Goal: Task Accomplishment & Management: Complete application form

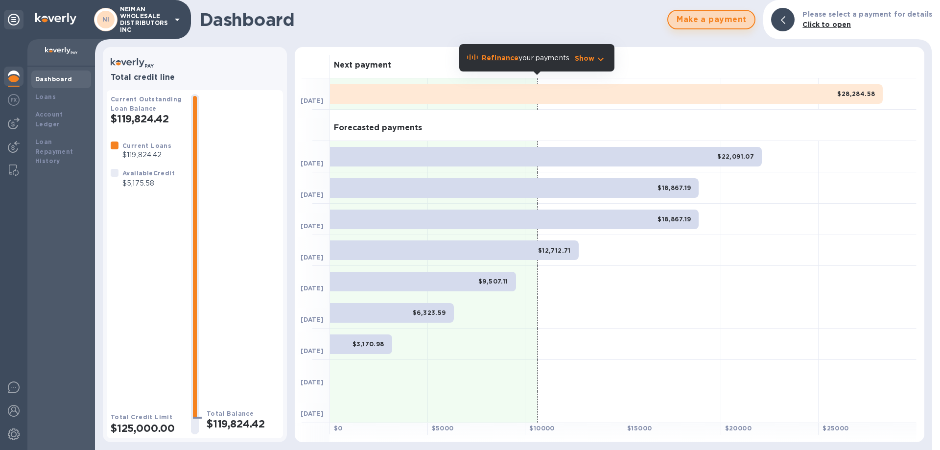
click at [729, 21] on span "Make a payment" at bounding box center [711, 20] width 70 height 12
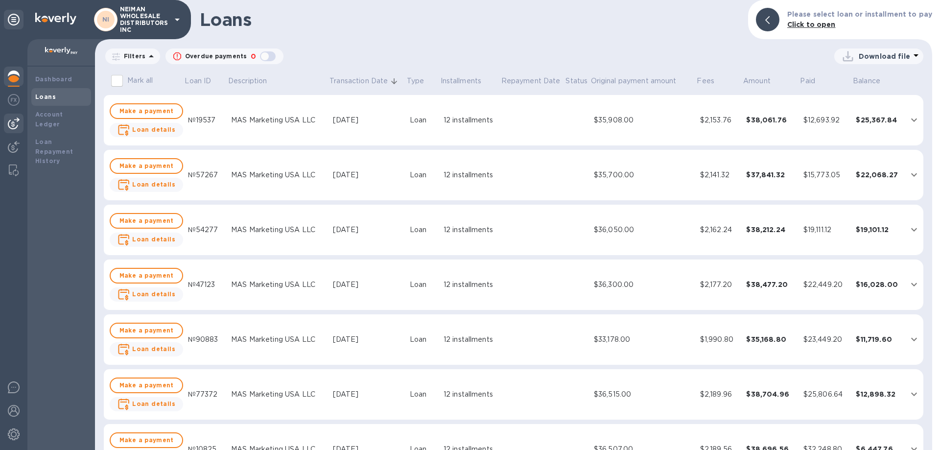
click at [16, 121] on img at bounding box center [14, 123] width 12 height 12
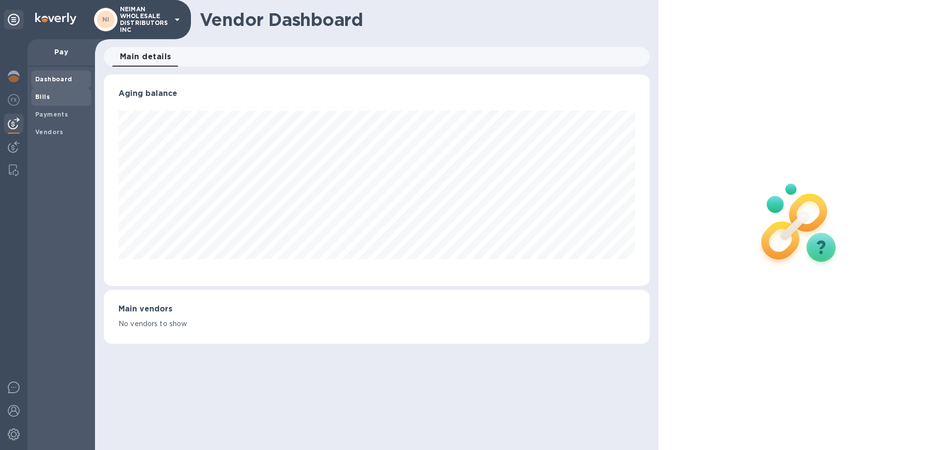
scroll to position [211, 545]
click at [48, 91] on div "Bills" at bounding box center [61, 97] width 60 height 18
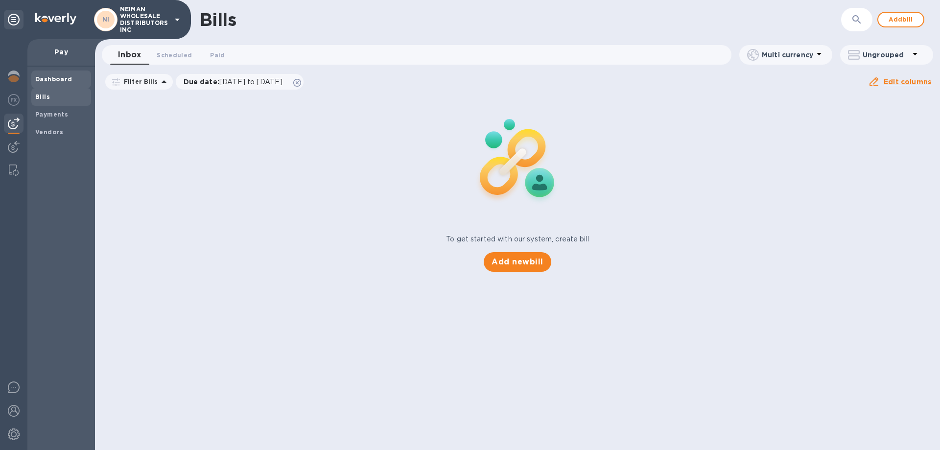
click at [41, 78] on b "Dashboard" at bounding box center [53, 78] width 37 height 7
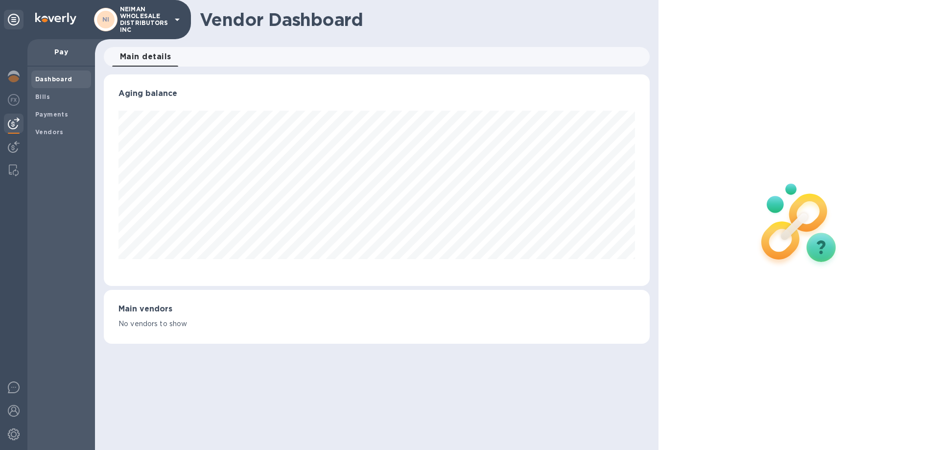
scroll to position [211, 545]
click at [49, 79] on b "Dashboard" at bounding box center [53, 78] width 37 height 7
click at [15, 77] on img at bounding box center [14, 76] width 12 height 12
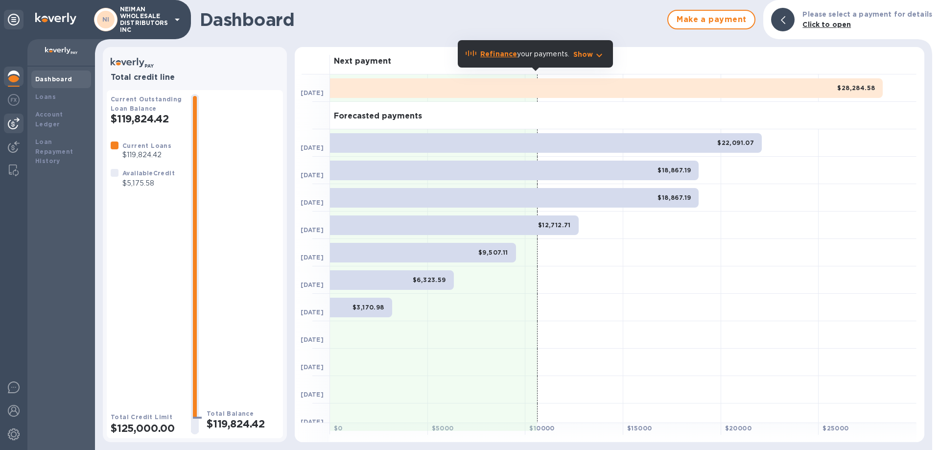
click at [17, 118] on img at bounding box center [14, 123] width 12 height 12
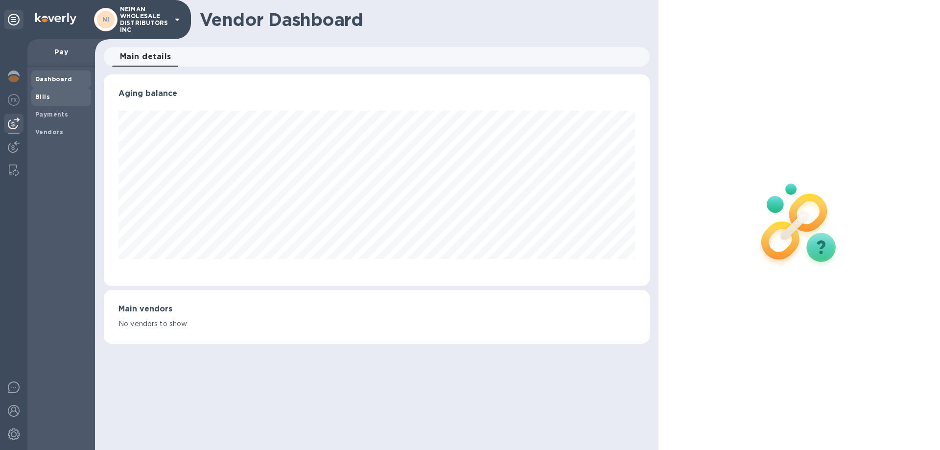
scroll to position [211, 545]
click at [42, 97] on b "Bills" at bounding box center [42, 96] width 15 height 7
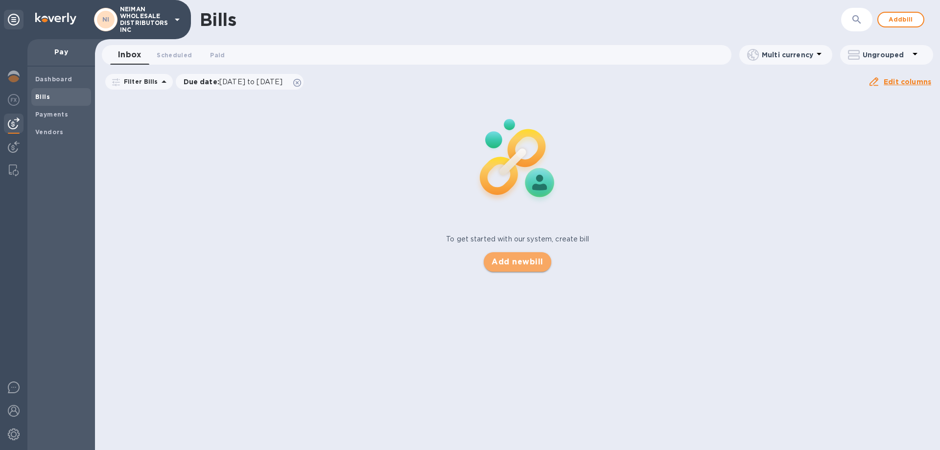
click at [509, 265] on span "Add new bill" at bounding box center [516, 262] width 51 height 12
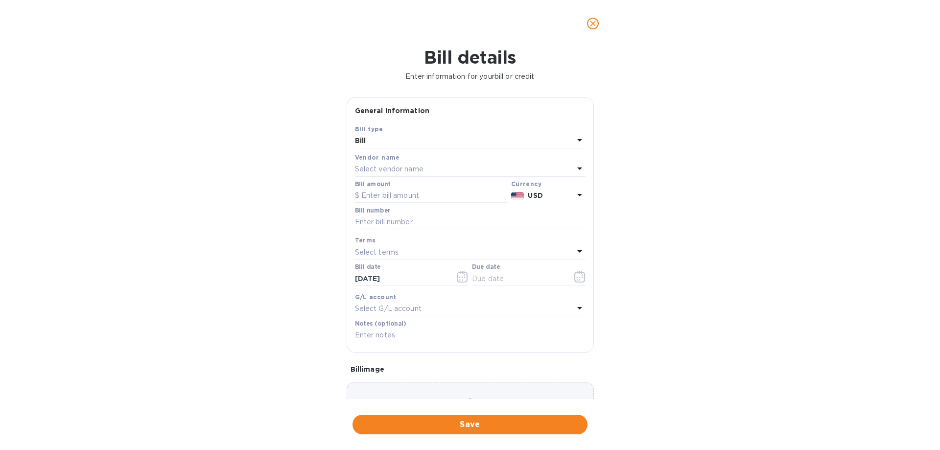
click at [424, 165] on div "Select vendor name" at bounding box center [464, 169] width 219 height 14
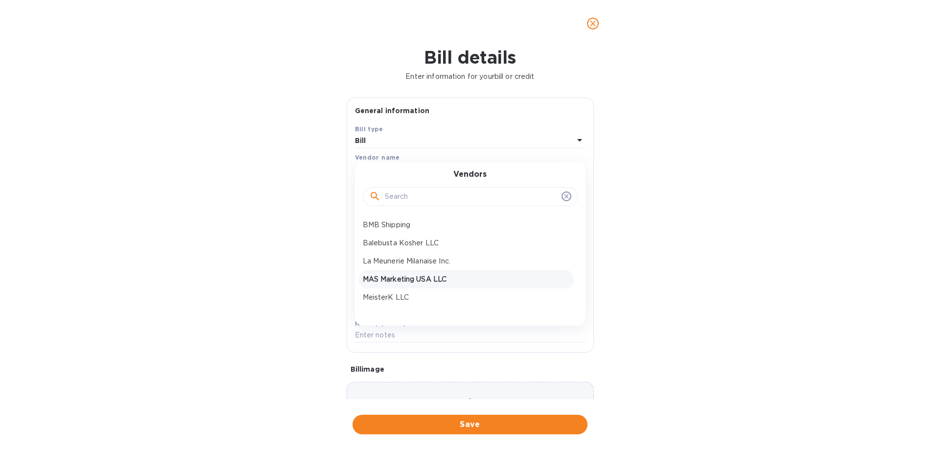
click at [391, 276] on p "MAS Marketing USA LLC" at bounding box center [466, 279] width 207 height 10
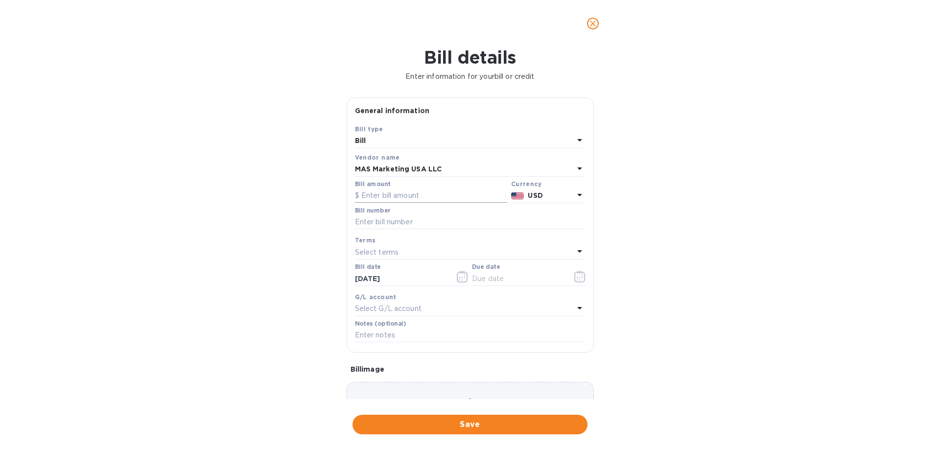
click at [388, 197] on input "text" at bounding box center [431, 195] width 152 height 15
type input "5,175"
click at [391, 219] on input "text" at bounding box center [470, 222] width 230 height 15
drag, startPoint x: 393, startPoint y: 219, endPoint x: 328, endPoint y: 220, distance: 64.6
click at [328, 220] on div "Bill details Enter information for your bill or credit General information Save…" at bounding box center [470, 248] width 940 height 403
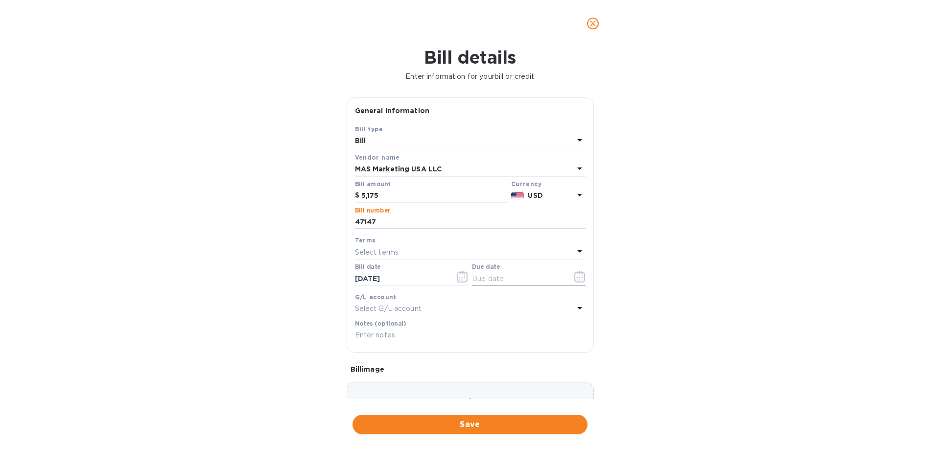
type input "47147"
click at [574, 279] on icon "button" at bounding box center [579, 277] width 11 height 12
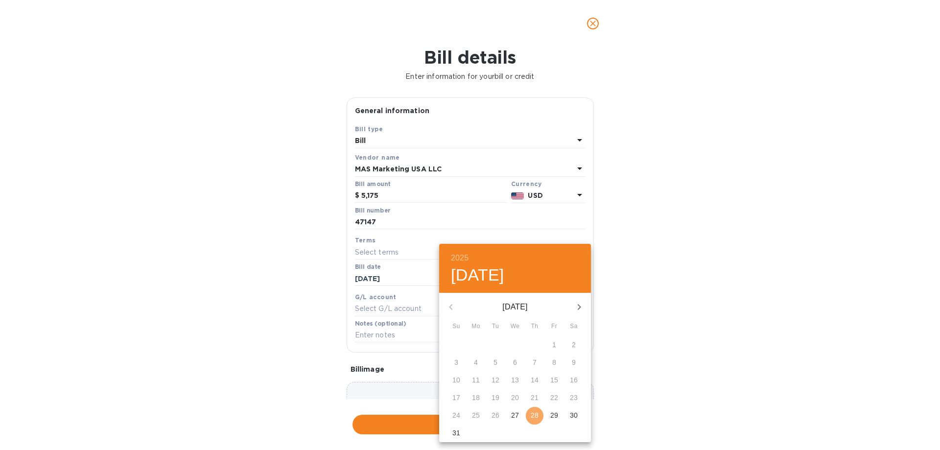
click at [532, 419] on p "28" at bounding box center [534, 415] width 8 height 10
type input "[DATE]"
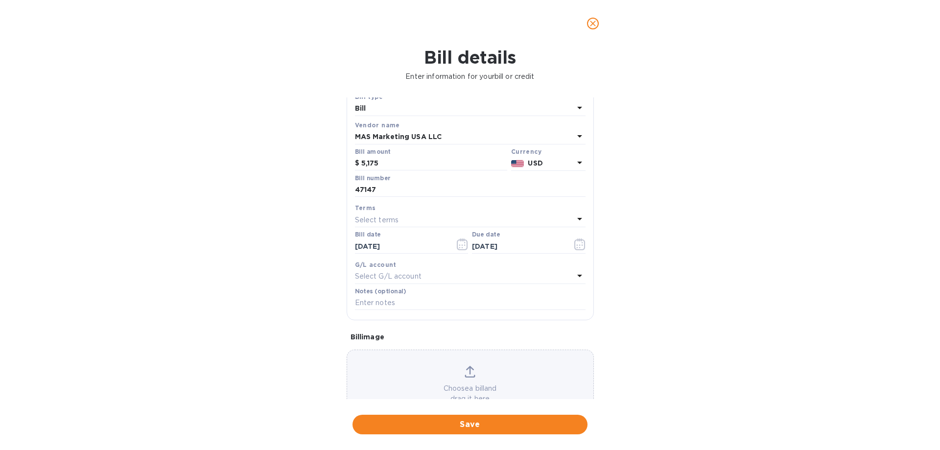
scroll to position [65, 0]
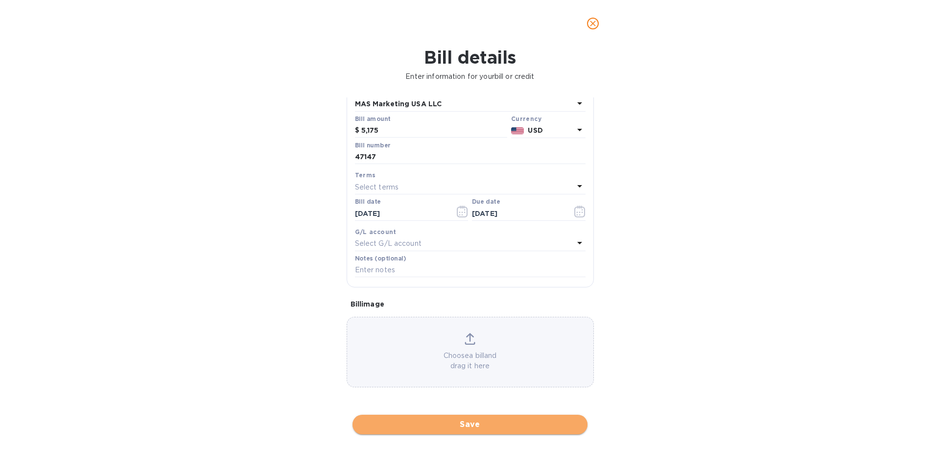
click at [473, 420] on span "Save" at bounding box center [469, 424] width 219 height 12
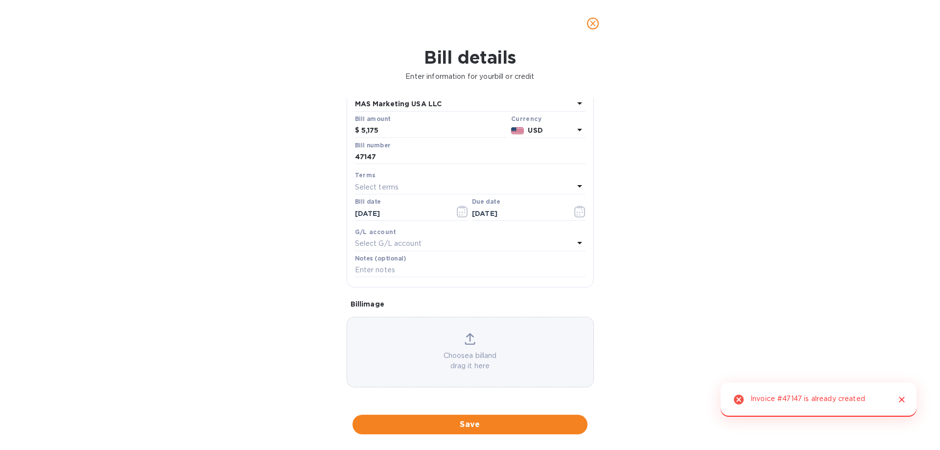
click at [898, 398] on icon "Close" at bounding box center [902, 399] width 10 height 10
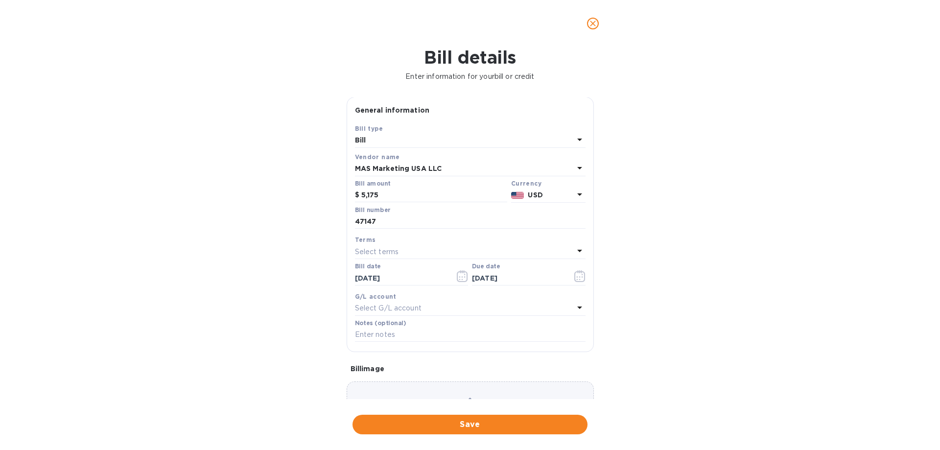
scroll to position [0, 0]
type input "84741"
click at [461, 420] on span "Save" at bounding box center [469, 424] width 219 height 12
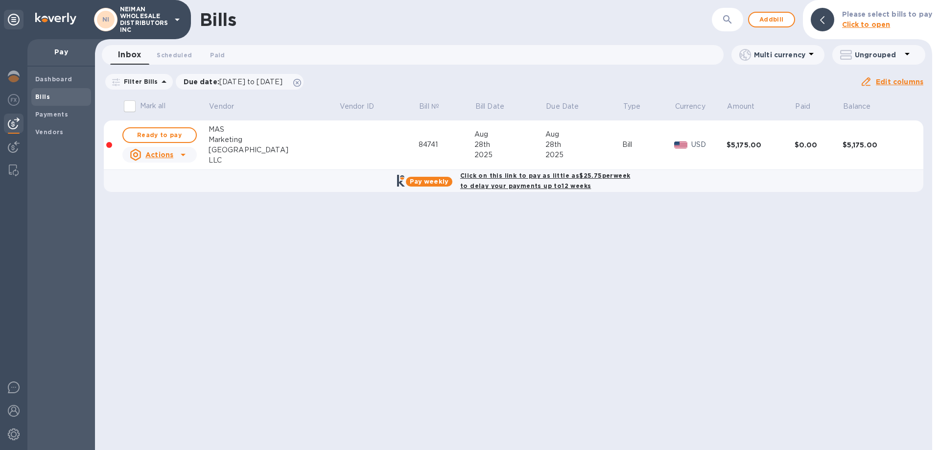
click at [486, 190] on div "Click on this link to pay as little as $25.75 per week to delay your payments u…" at bounding box center [545, 180] width 174 height 24
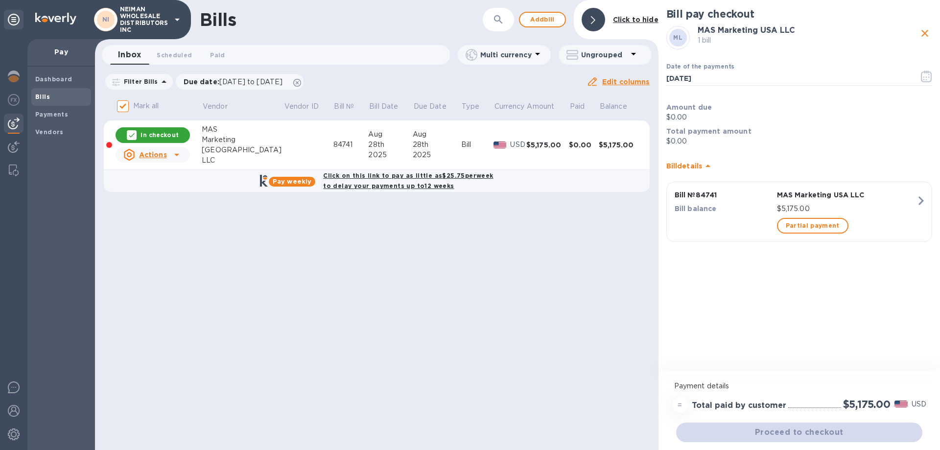
click at [424, 189] on b "Click on this link to pay as little as $25.75 per week to delay your payments u…" at bounding box center [408, 181] width 170 height 18
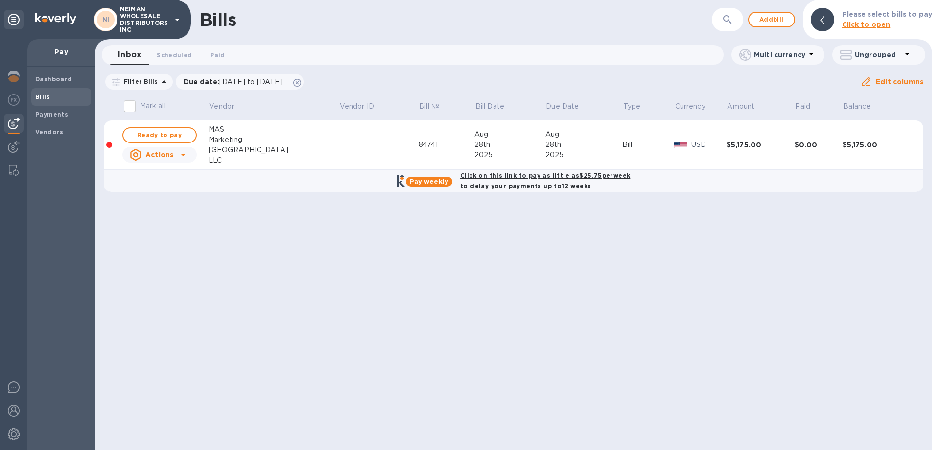
checkbox input "true"
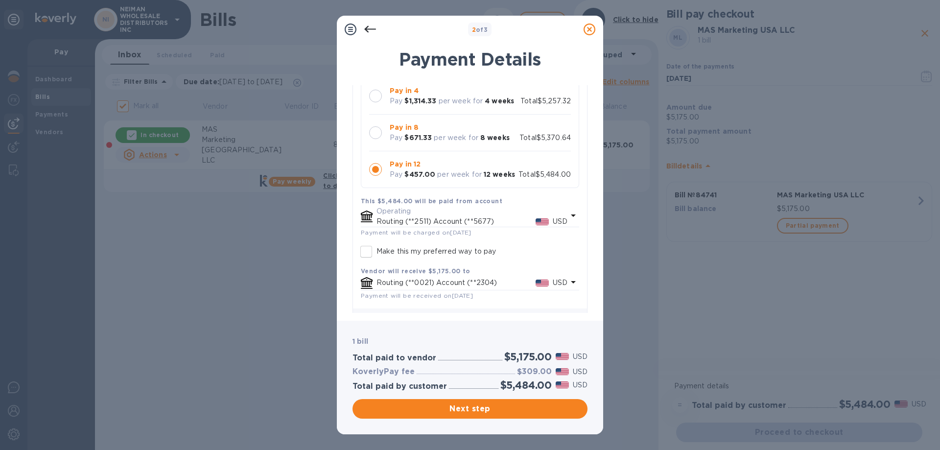
scroll to position [129, 0]
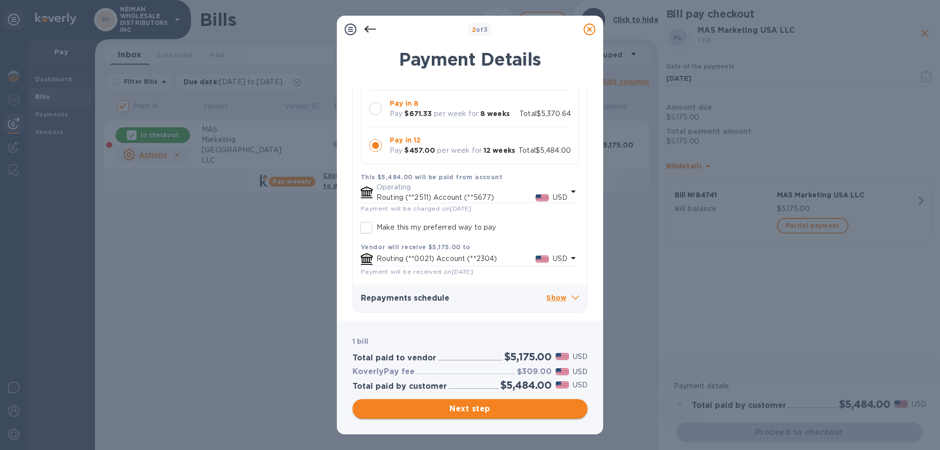
click at [462, 416] on button "Next step" at bounding box center [469, 409] width 235 height 20
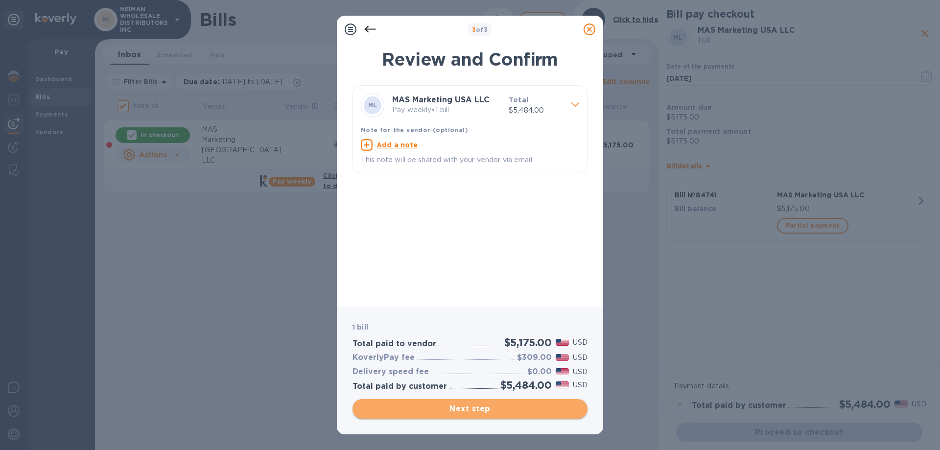
click at [471, 401] on button "Next step" at bounding box center [469, 409] width 235 height 20
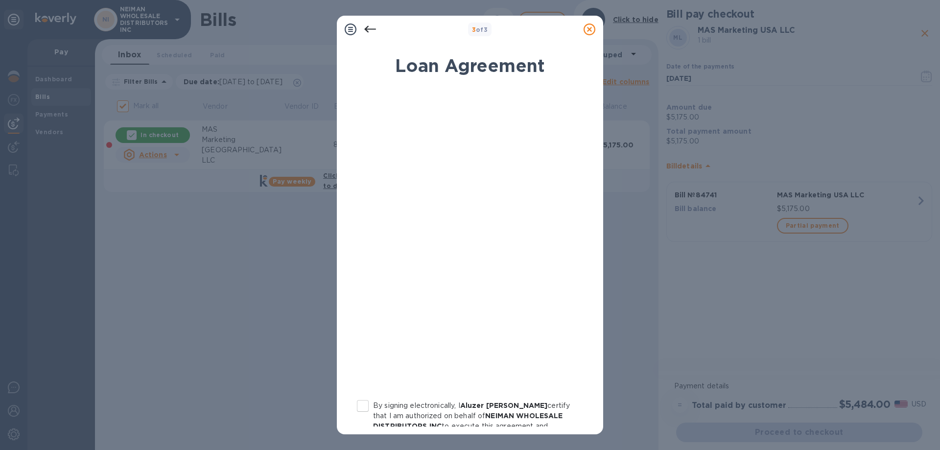
scroll to position [108, 0]
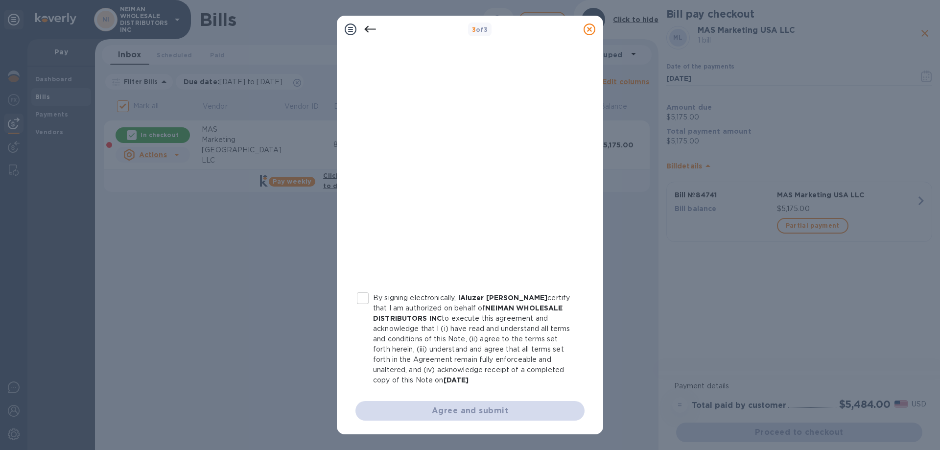
click at [363, 294] on input "By signing electronically, I [PERSON_NAME] certify that I am authorized on beha…" at bounding box center [362, 298] width 21 height 21
checkbox input "true"
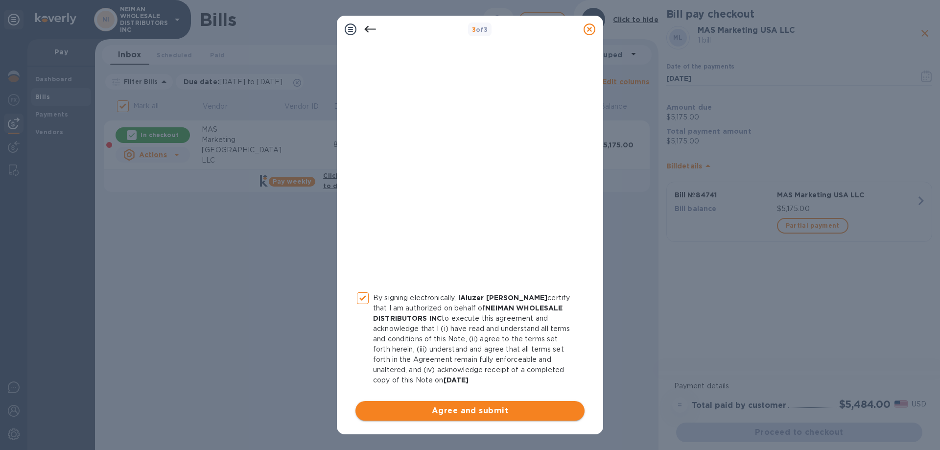
click at [438, 407] on span "Agree and submit" at bounding box center [469, 411] width 213 height 12
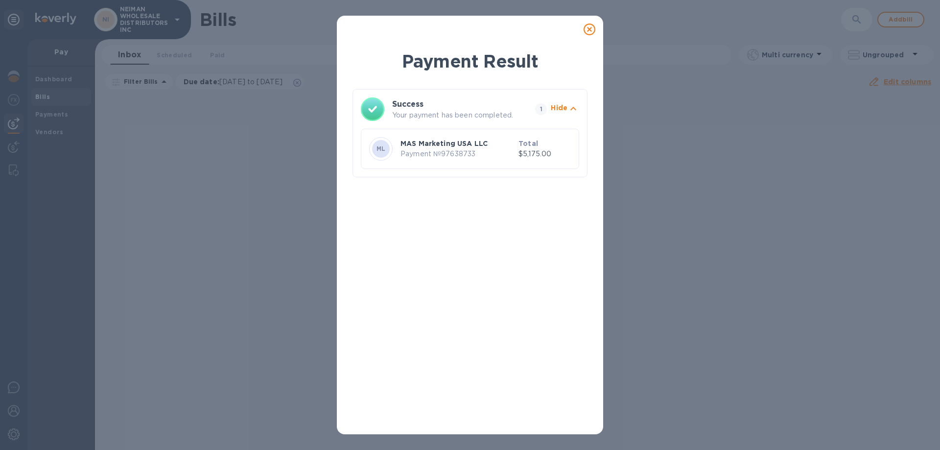
click at [589, 29] on icon at bounding box center [589, 29] width 12 height 12
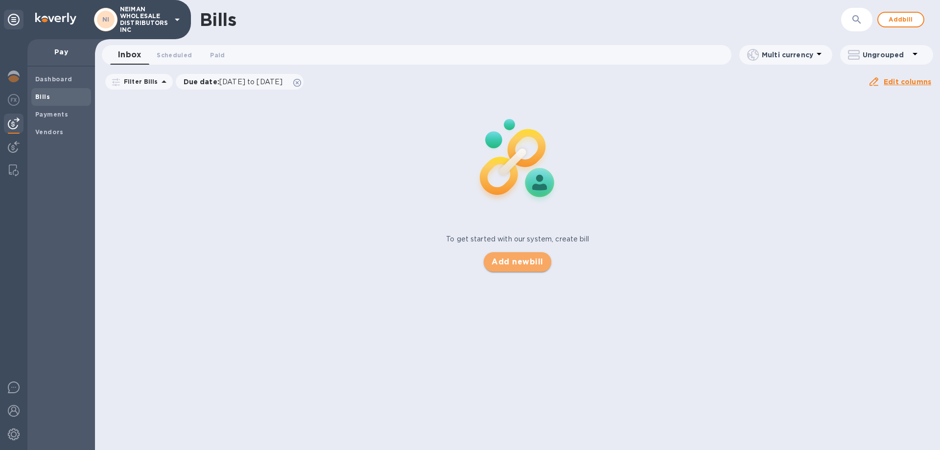
click at [513, 266] on span "Add new bill" at bounding box center [516, 262] width 51 height 12
